Goal: Task Accomplishment & Management: Complete application form

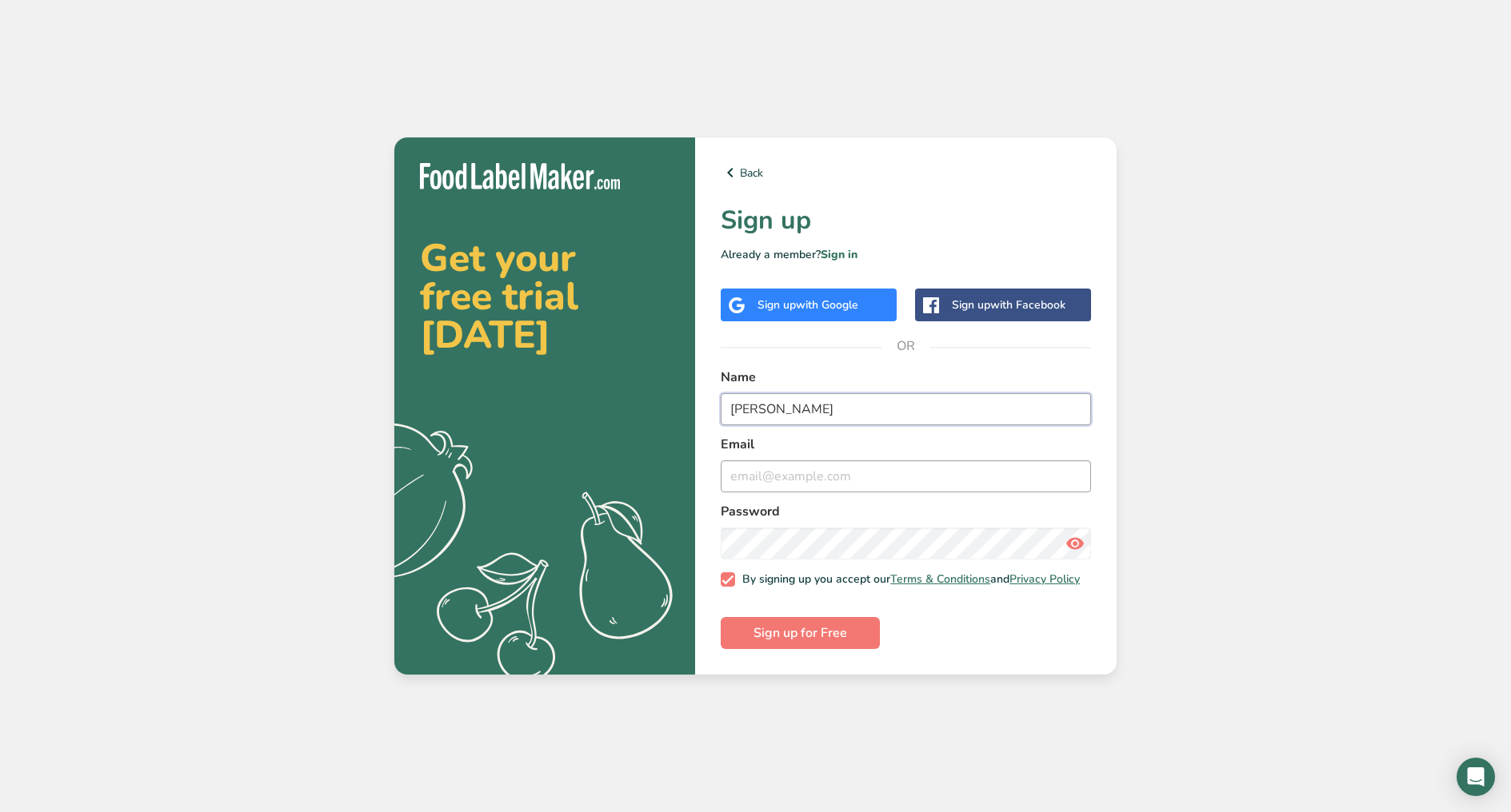
type input "[PERSON_NAME]"
type input "[PERSON_NAME][EMAIL_ADDRESS][DOMAIN_NAME]"
click at [833, 643] on span "Sign up for Free" at bounding box center [800, 633] width 93 height 20
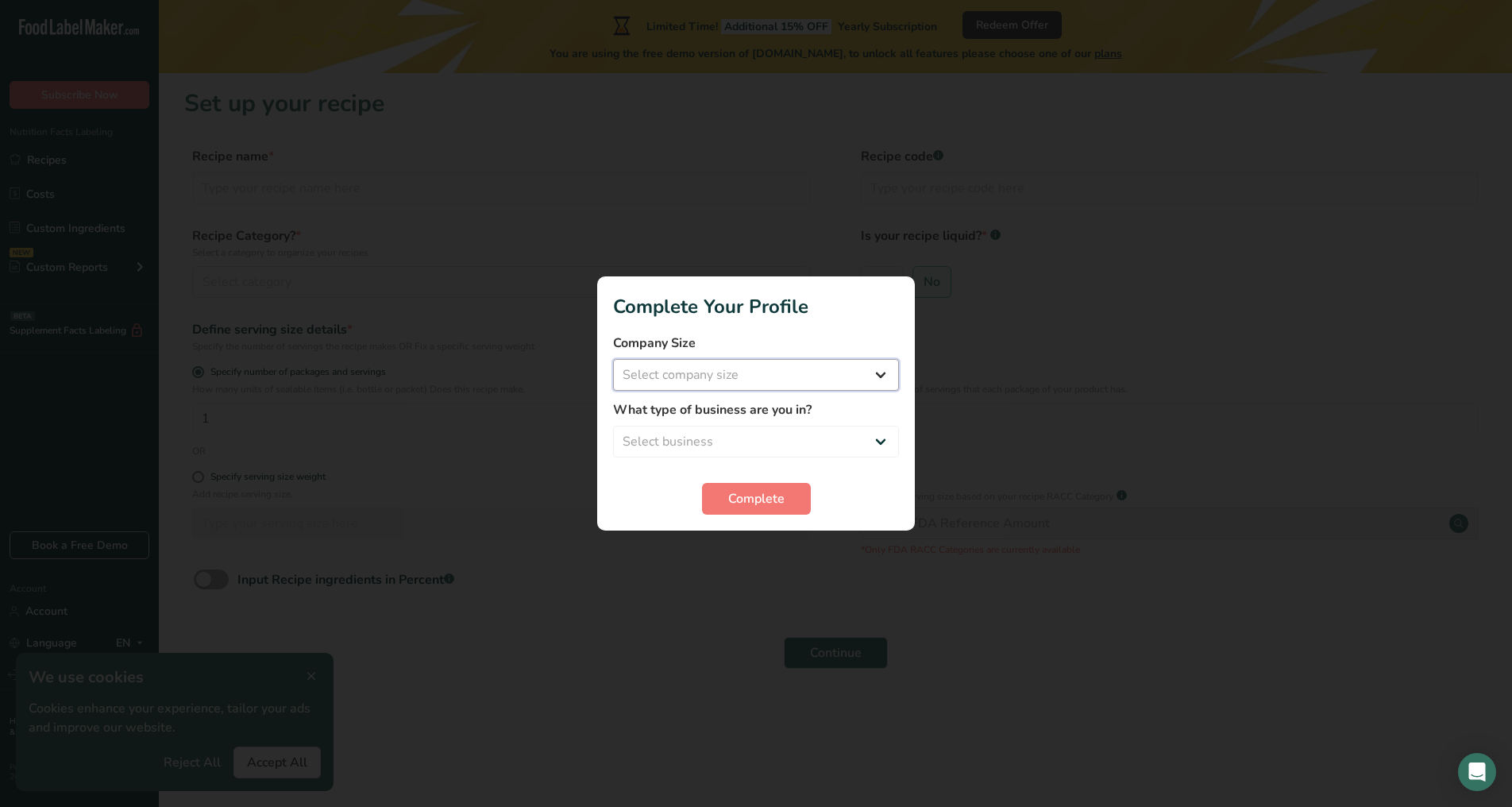
select select "1"
select select "8"
click at [777, 500] on span "Complete" at bounding box center [756, 499] width 56 height 19
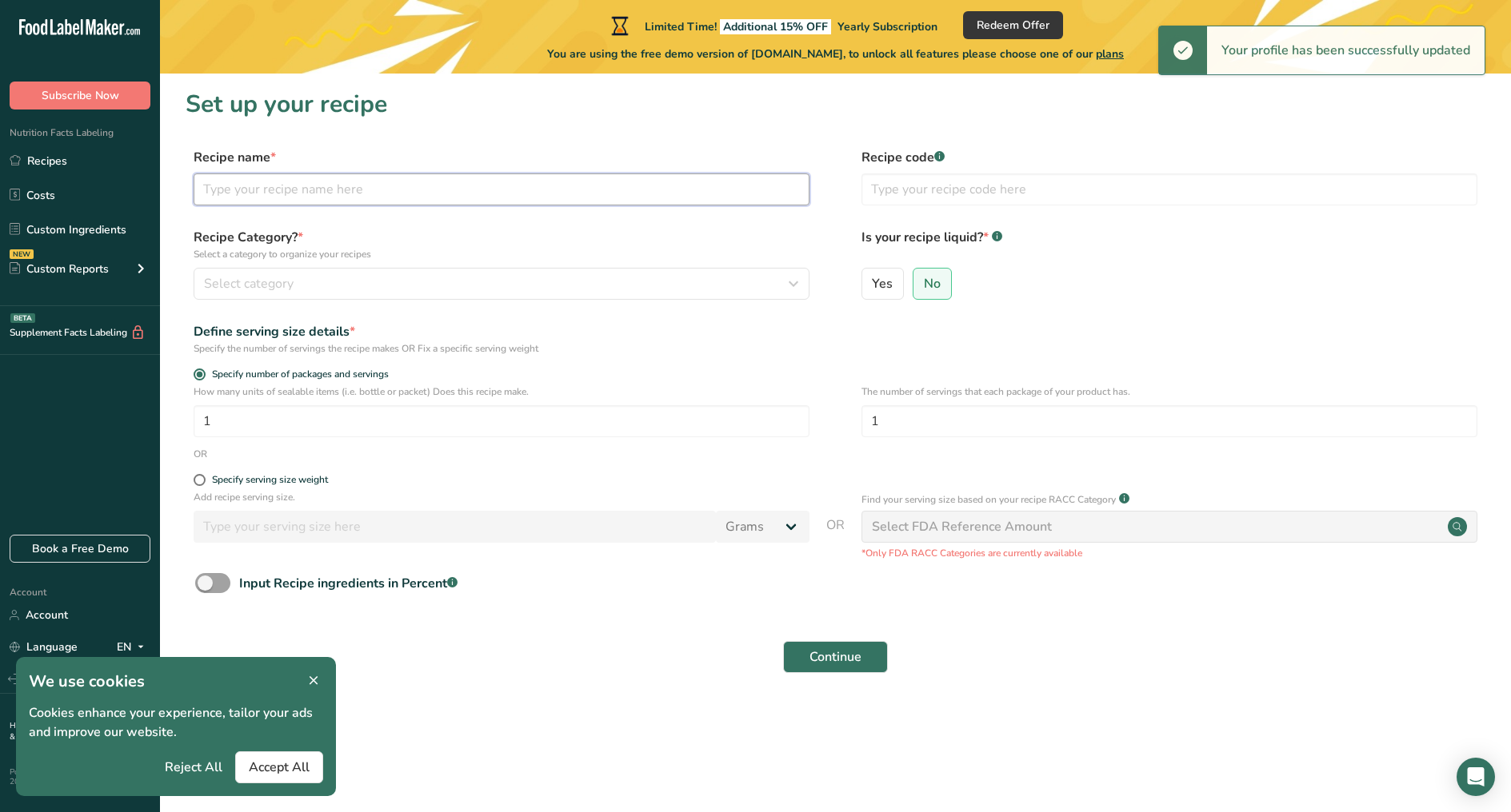
click at [241, 192] on input "text" at bounding box center [501, 189] width 616 height 32
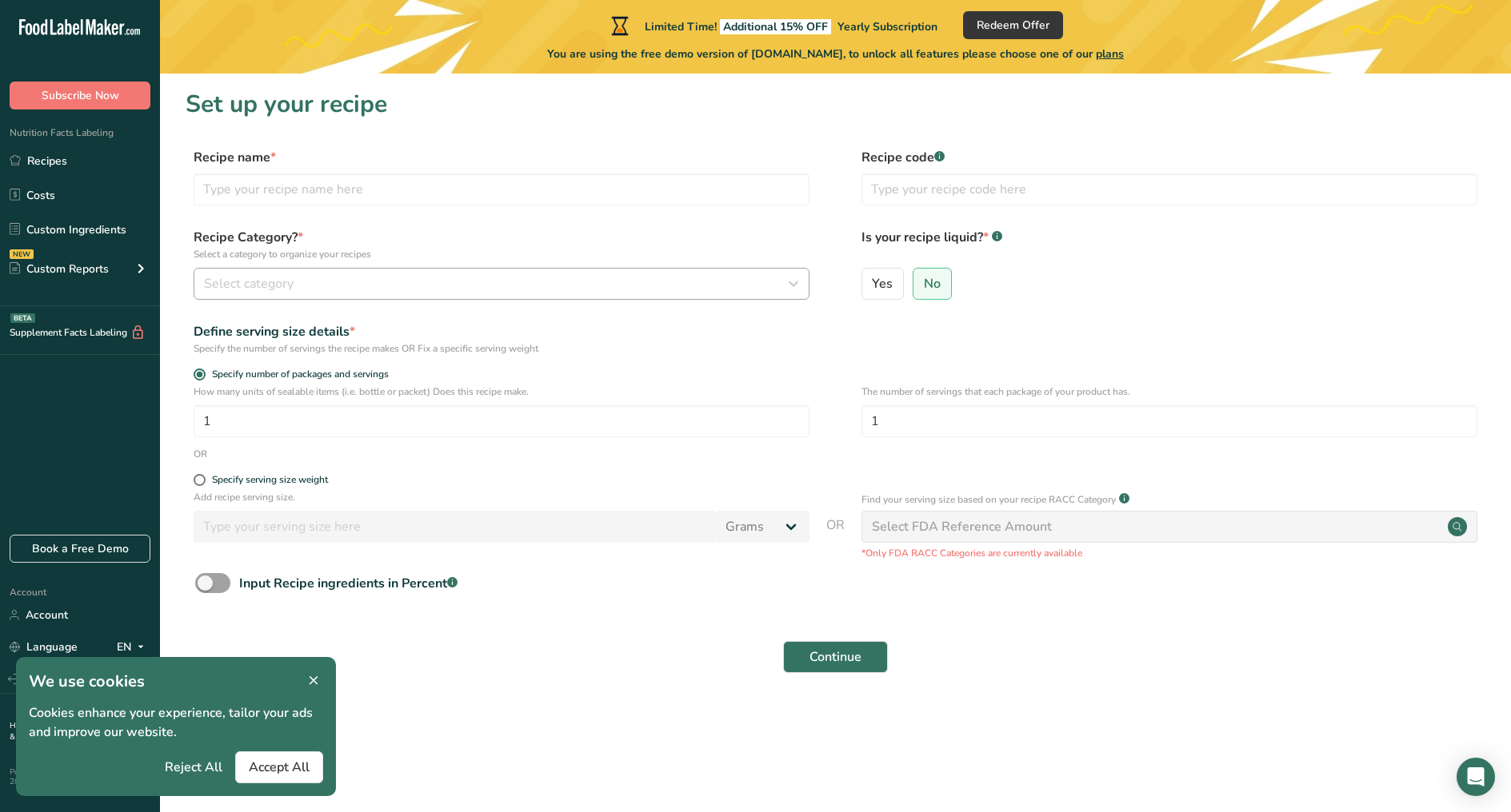
click at [340, 285] on div "Select category" at bounding box center [497, 283] width 585 height 20
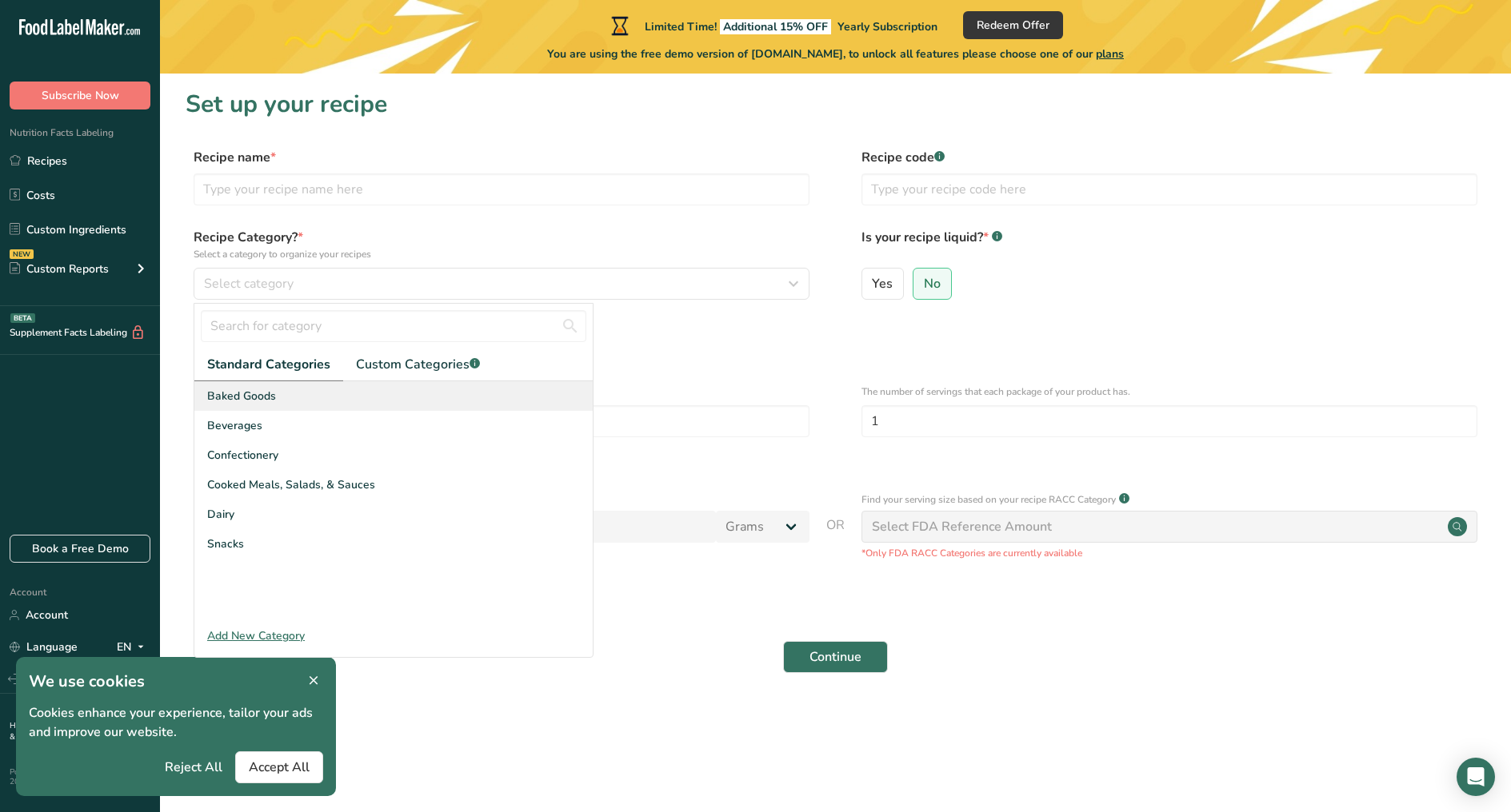
click at [255, 402] on span "Baked Goods" at bounding box center [241, 396] width 69 height 17
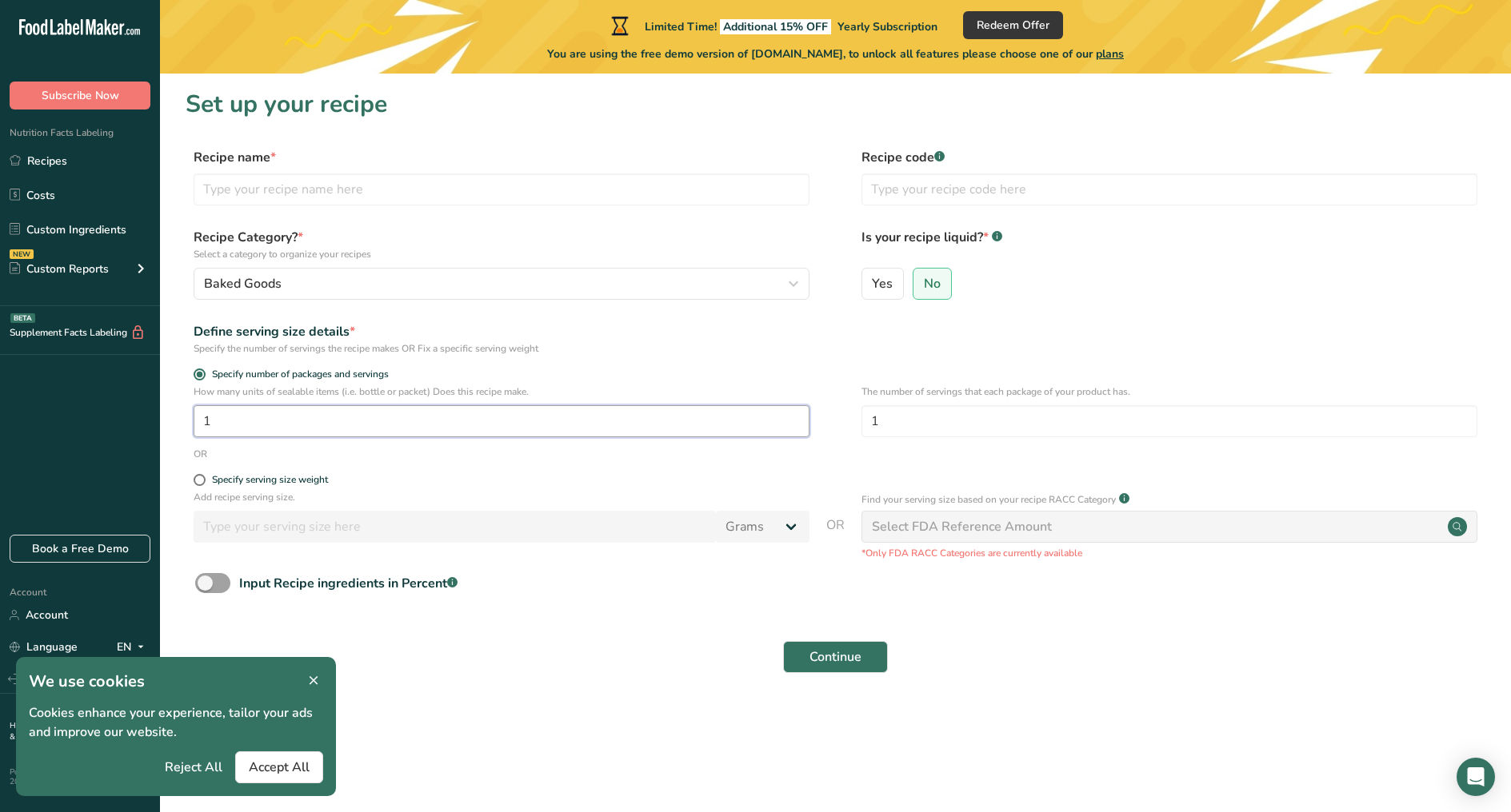
click at [242, 424] on input "1" at bounding box center [501, 421] width 616 height 32
click at [334, 195] on input "text" at bounding box center [501, 189] width 616 height 32
type input "Muffins"
click at [902, 423] on input "1" at bounding box center [1169, 421] width 616 height 32
drag, startPoint x: 902, startPoint y: 423, endPoint x: 869, endPoint y: 422, distance: 33.0
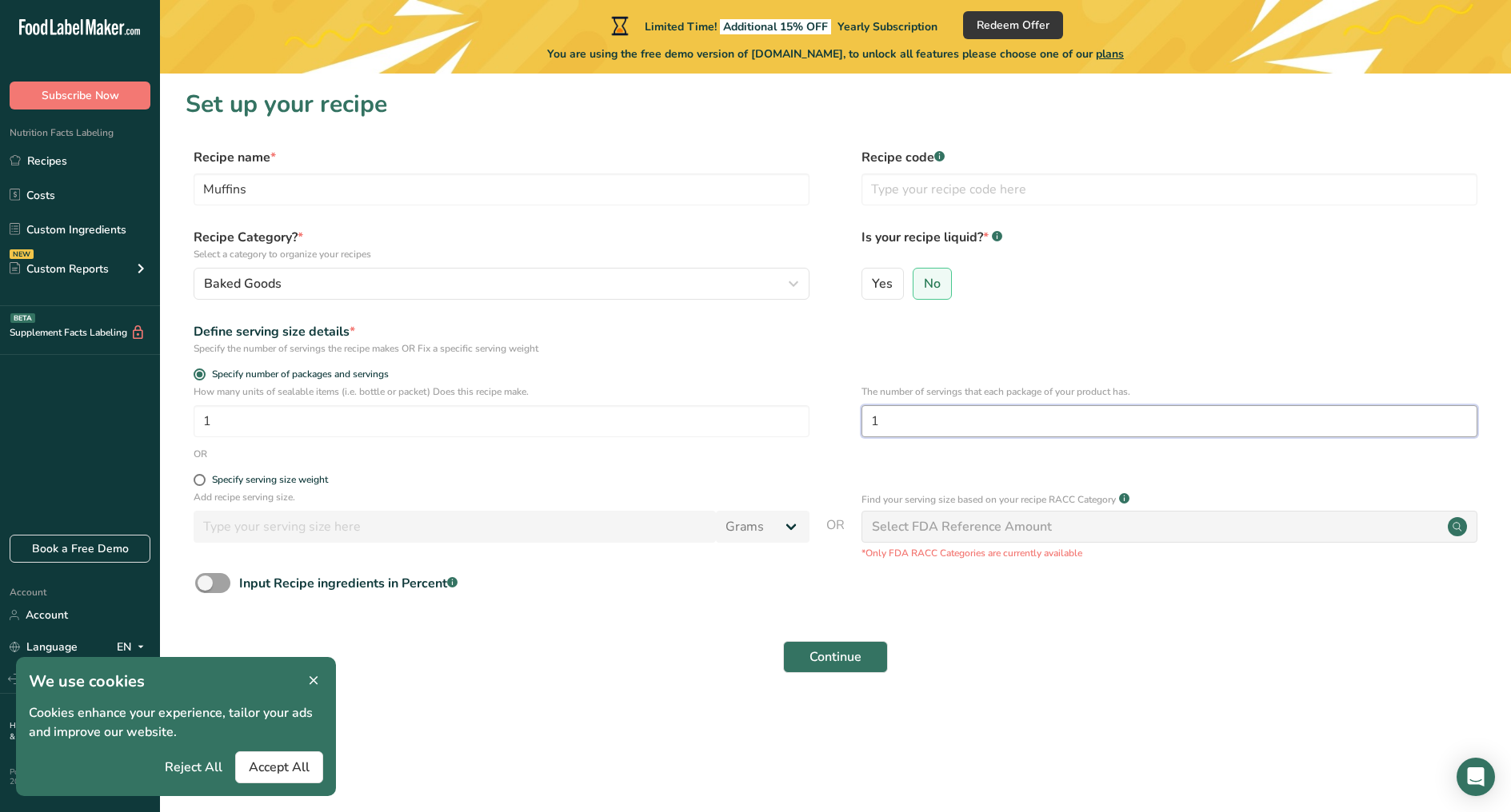
click at [869, 422] on input "1" at bounding box center [1169, 421] width 616 height 32
type input "9"
click at [919, 517] on div "Select FDA Reference Amount" at bounding box center [1169, 527] width 616 height 32
click at [827, 663] on span "Continue" at bounding box center [836, 656] width 52 height 20
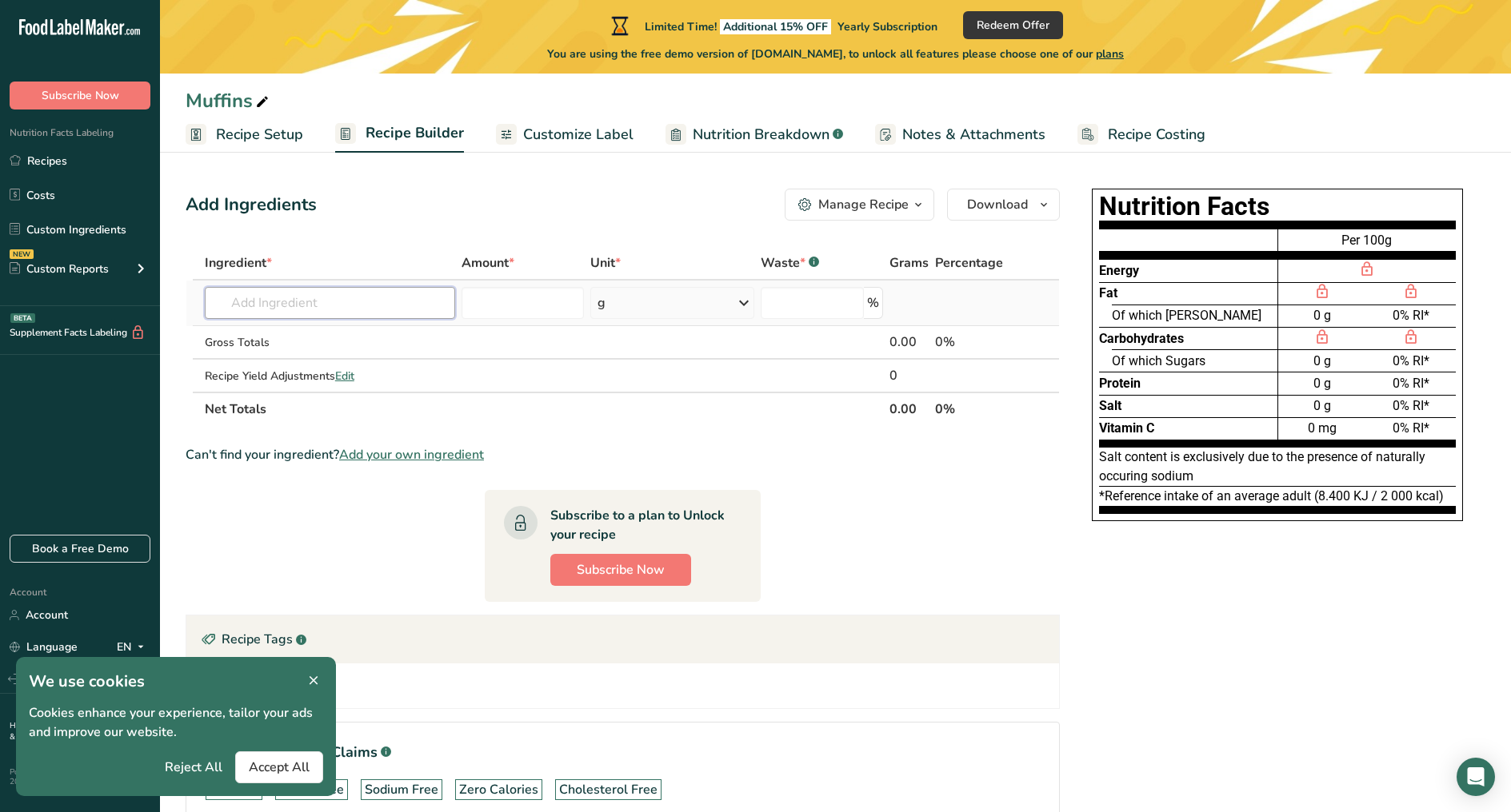
click at [356, 299] on input "text" at bounding box center [330, 303] width 251 height 32
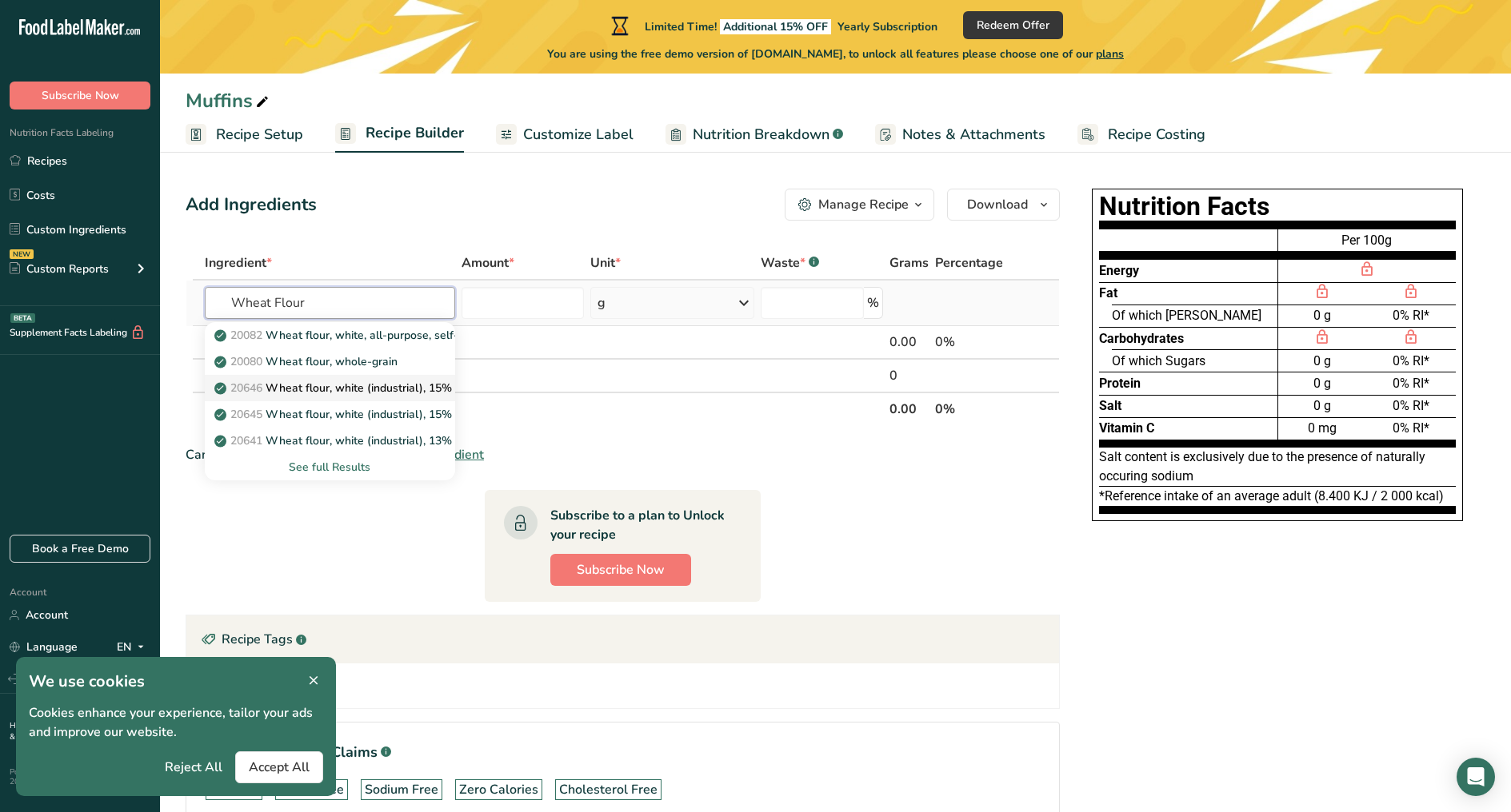
type input "Wheat Flour"
click at [281, 388] on p "20646 Wheat flour, white (industrial), 15% protein, bleached, unenriched" at bounding box center [411, 388] width 388 height 17
type input "Wheat flour, white (industrial), 15% protein, bleached, unenriched"
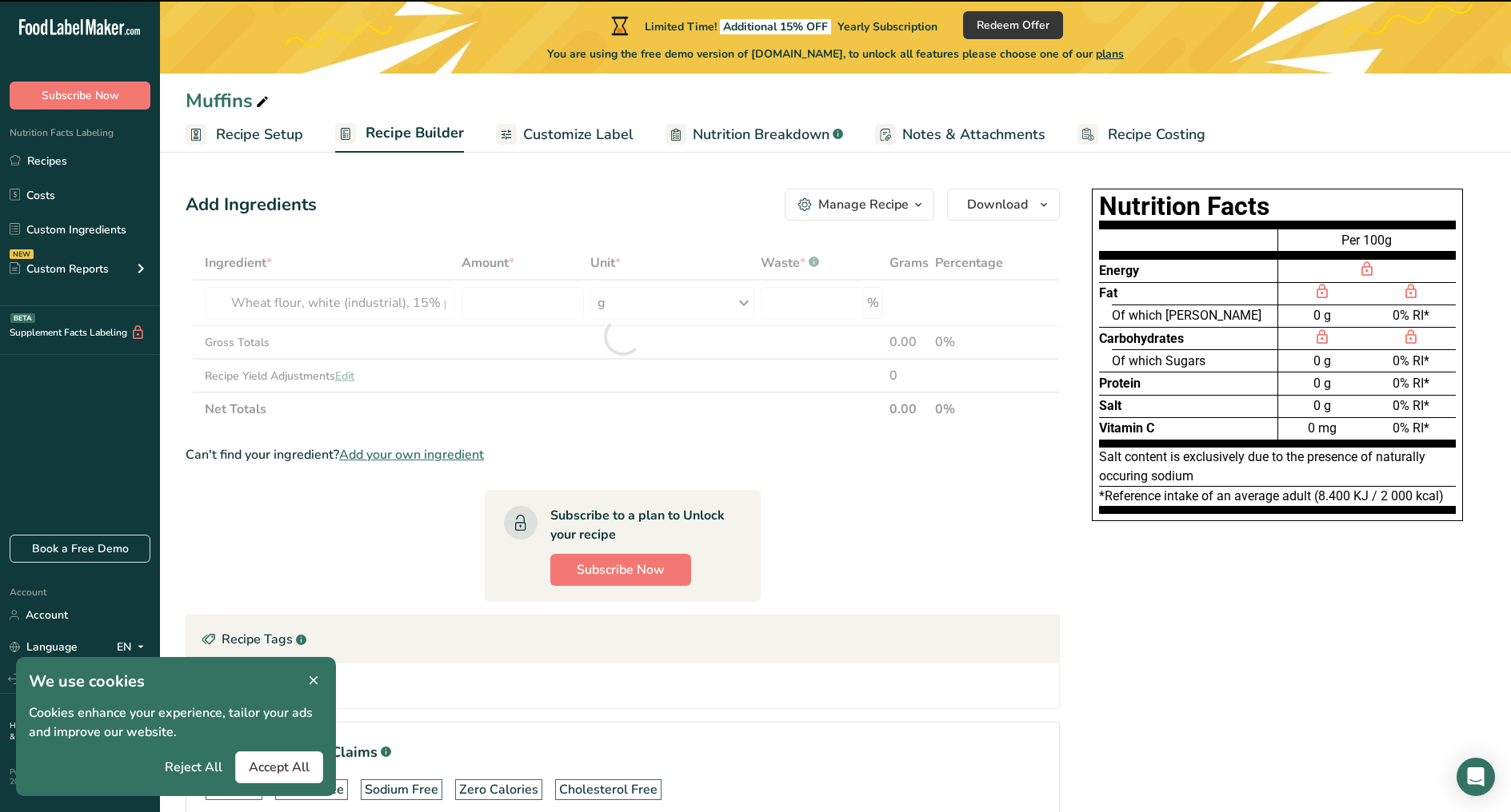
type input "0"
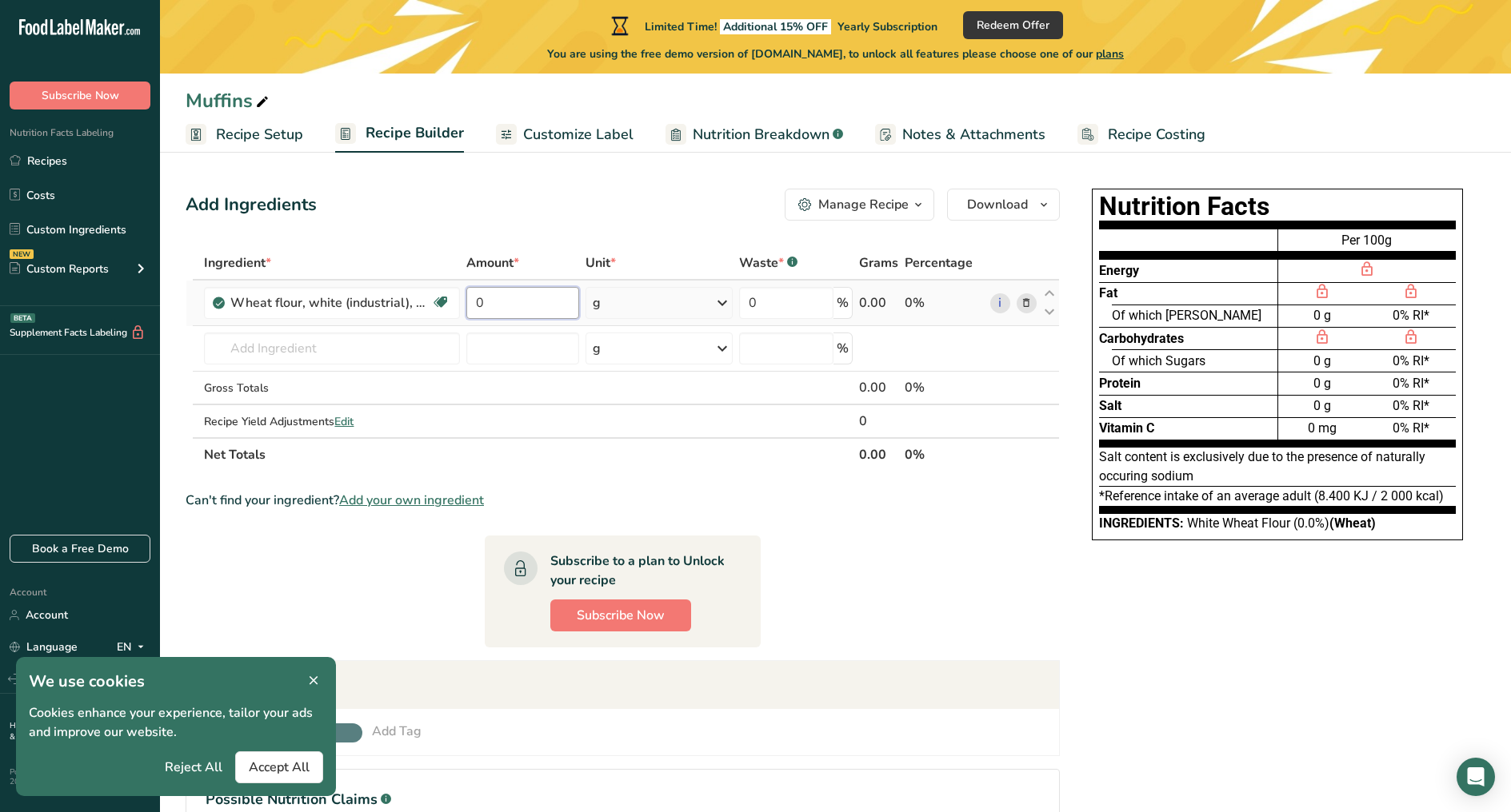
click at [486, 301] on input "0" at bounding box center [522, 303] width 113 height 32
